Goal: Check status: Check status

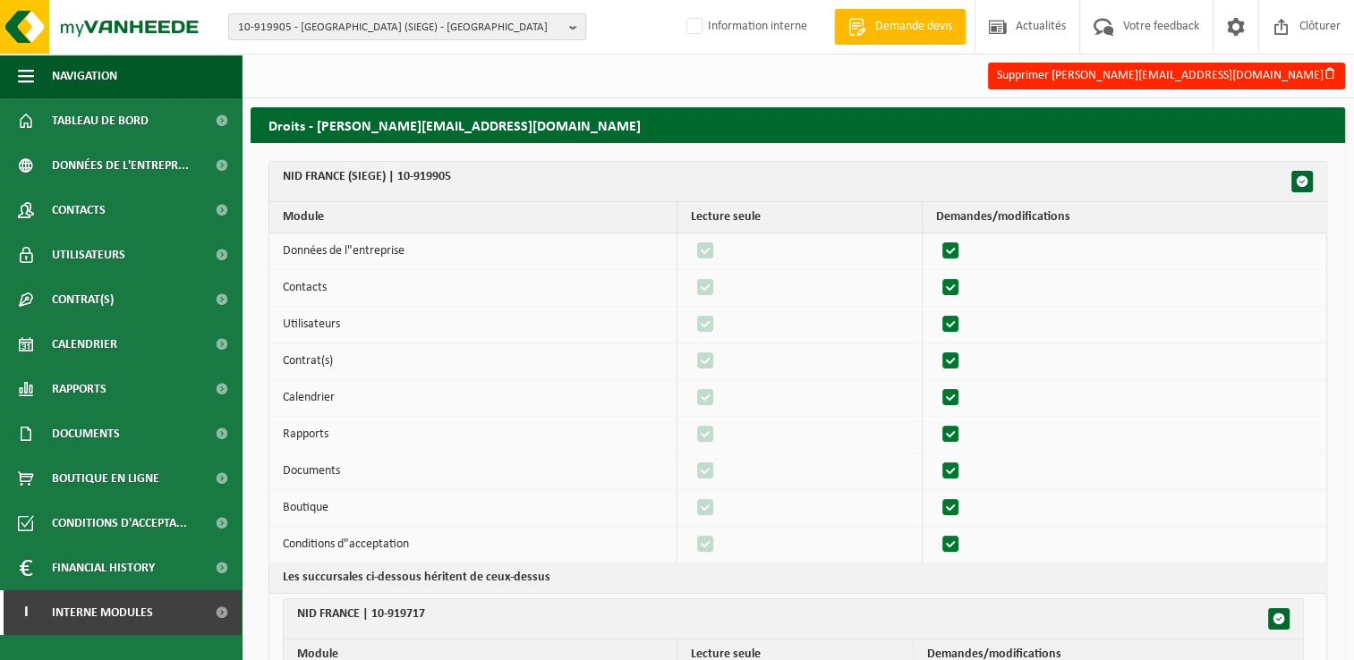
click at [359, 30] on span "10-919905 - [GEOGRAPHIC_DATA] (SIEGE) - [GEOGRAPHIC_DATA]" at bounding box center [400, 27] width 324 height 27
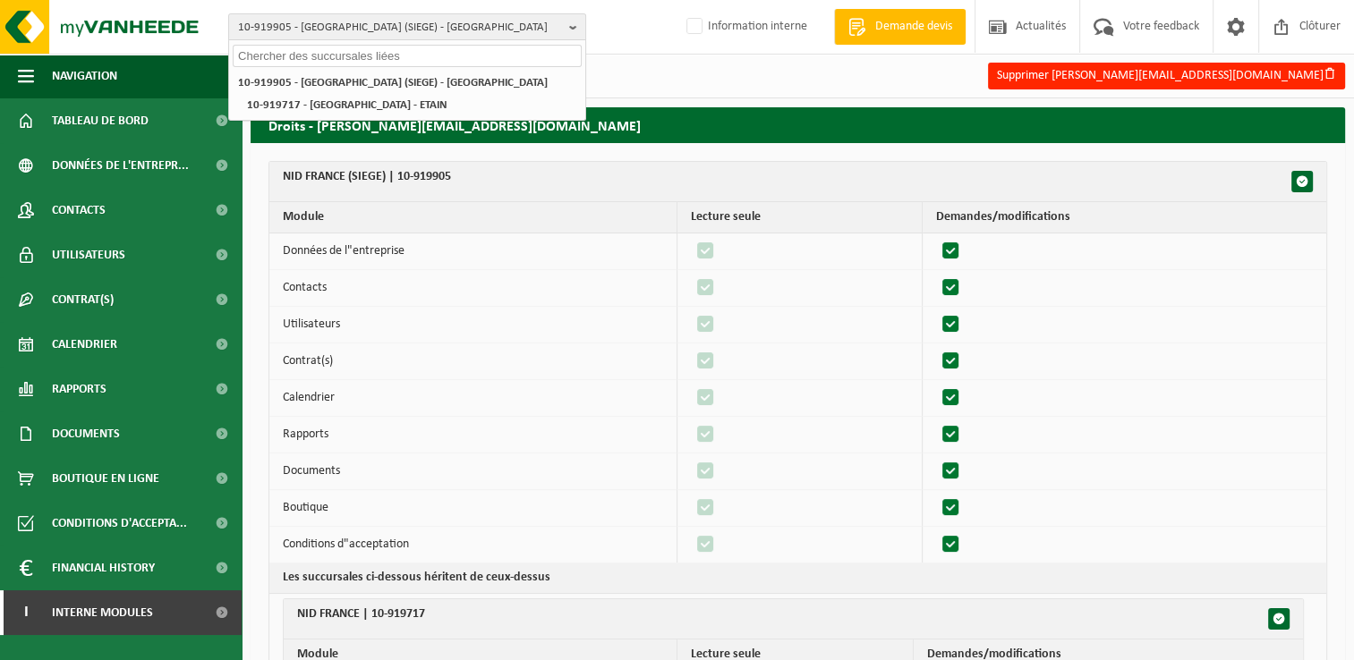
click at [333, 54] on input "text" at bounding box center [407, 56] width 349 height 22
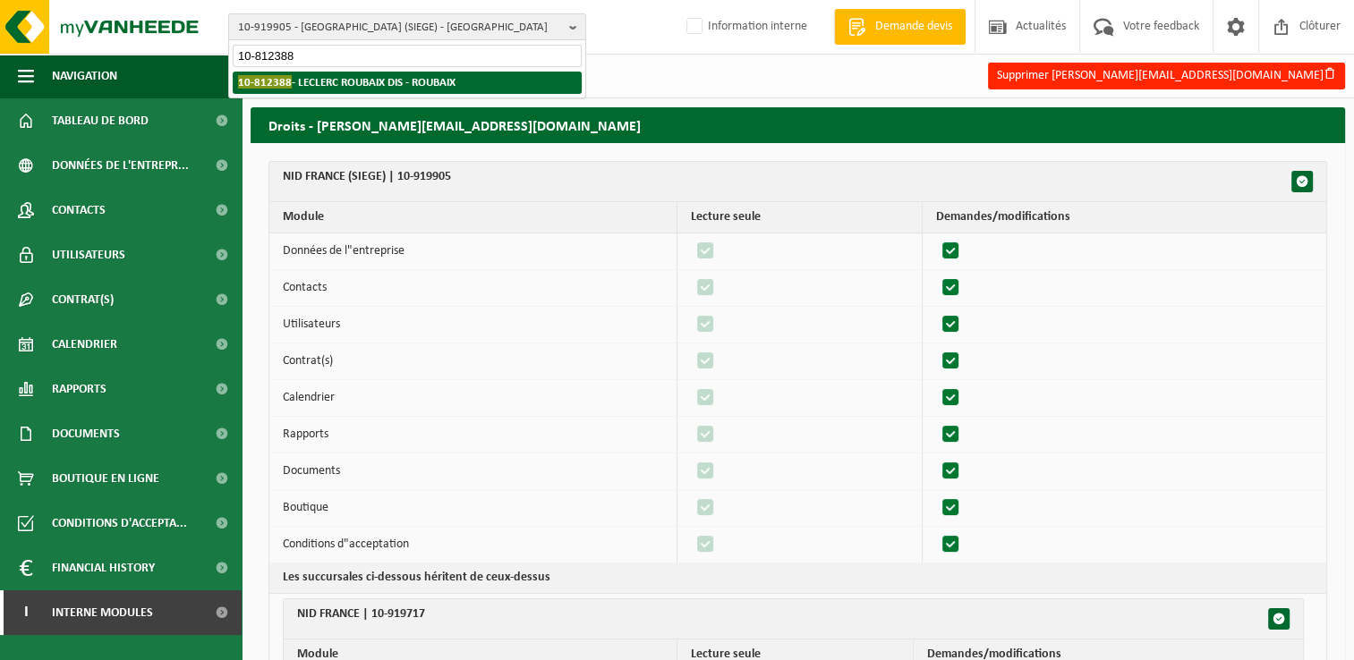
type input "10-812388"
click at [333, 72] on li "10-812388 - LECLERC ROUBAIX DIS - ROUBAIX" at bounding box center [407, 83] width 349 height 22
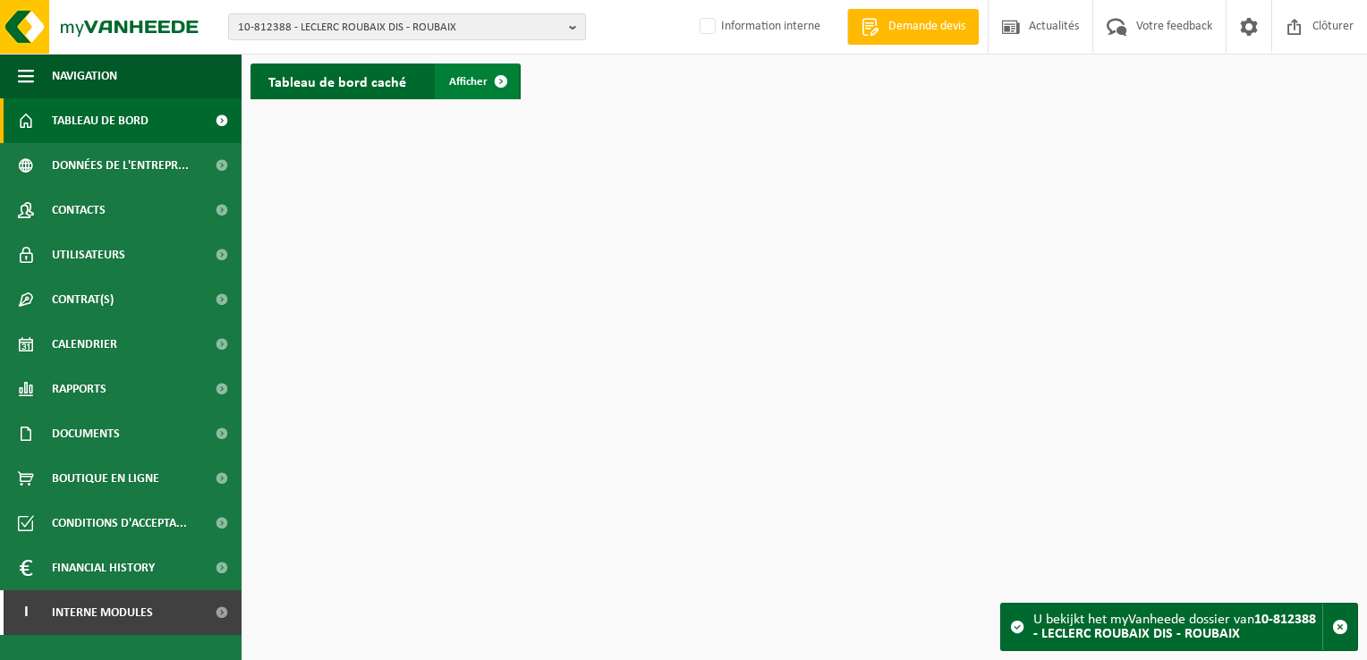
click at [480, 68] on link "Afficher" at bounding box center [477, 82] width 84 height 36
